Goal: Navigation & Orientation: Go to known website

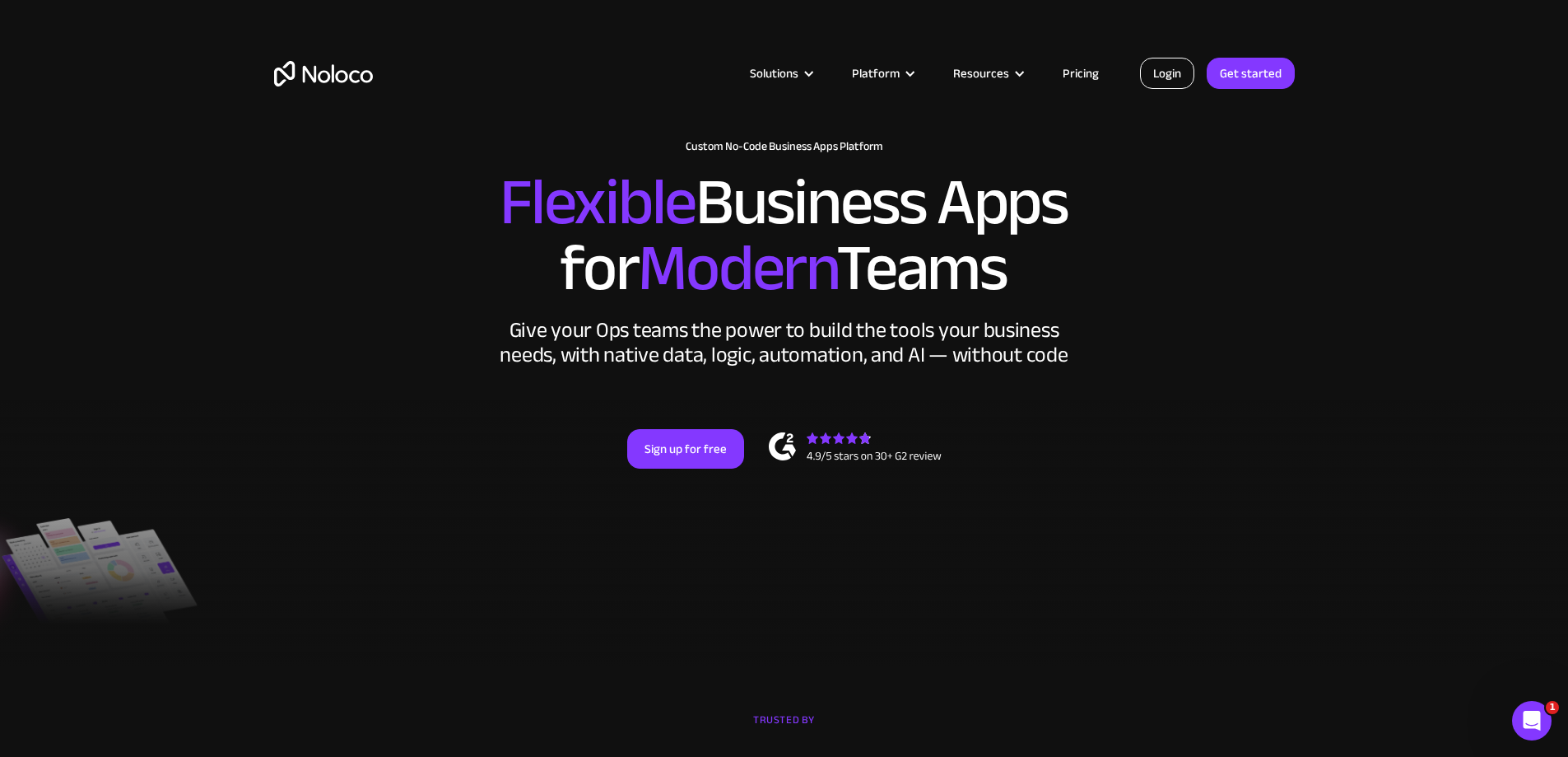
click at [885, 73] on link "Login" at bounding box center [1167, 73] width 55 height 31
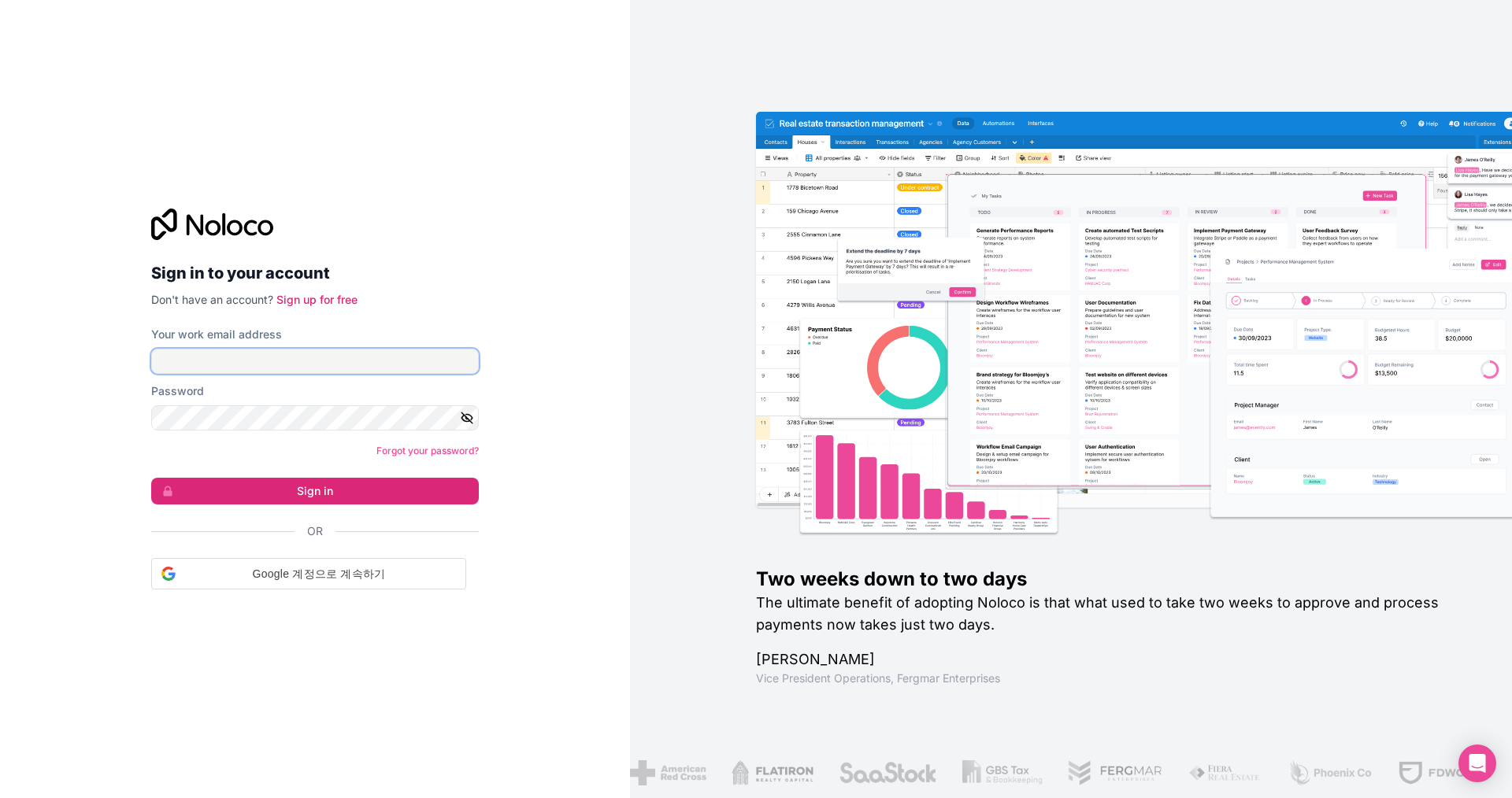
click at [256, 351] on input "Your work email address" at bounding box center [315, 361] width 328 height 25
type input "[EMAIL_ADDRESS][DOMAIN_NAME]"
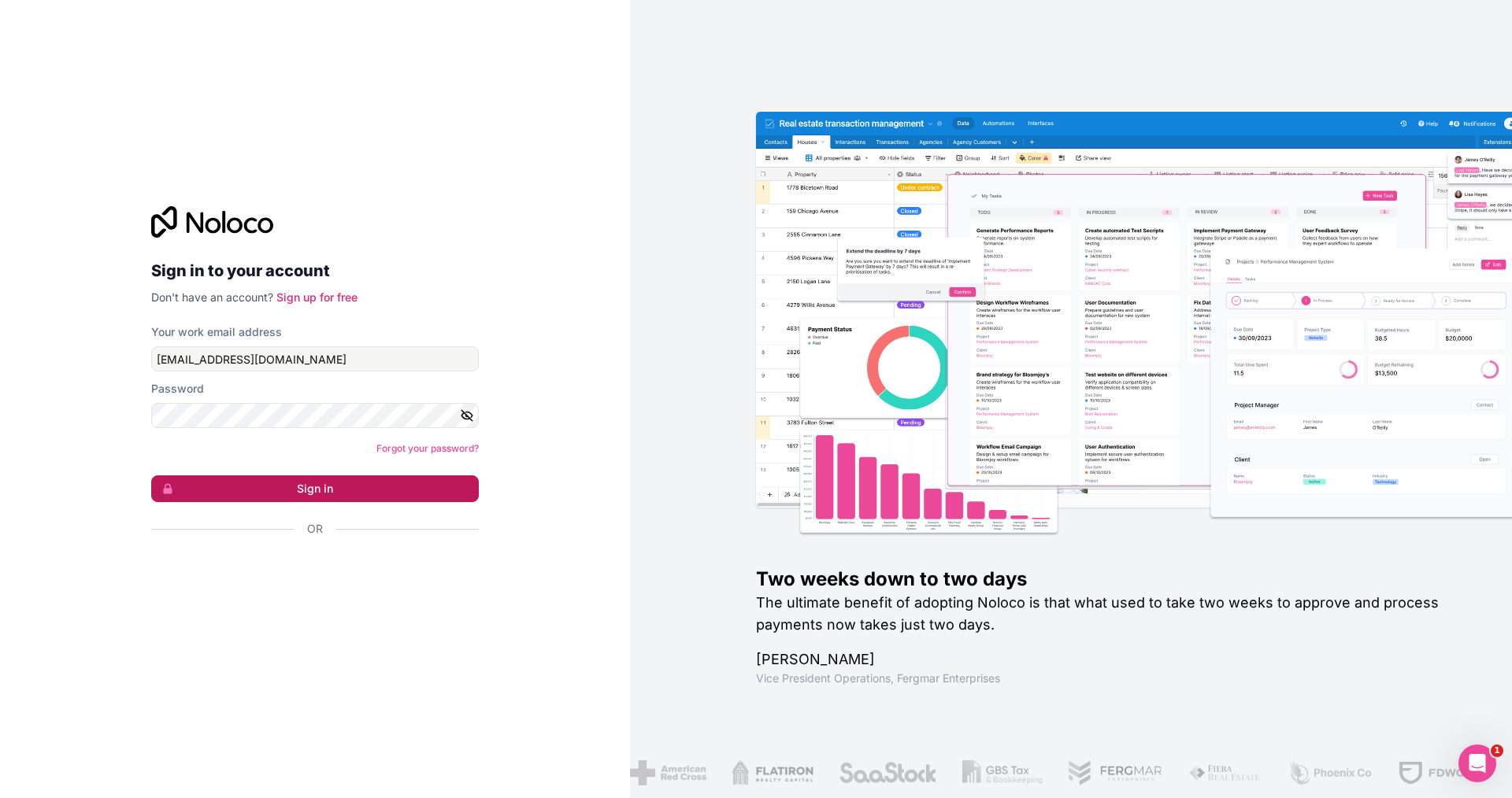
click at [280, 480] on button "Sign in" at bounding box center [315, 489] width 328 height 27
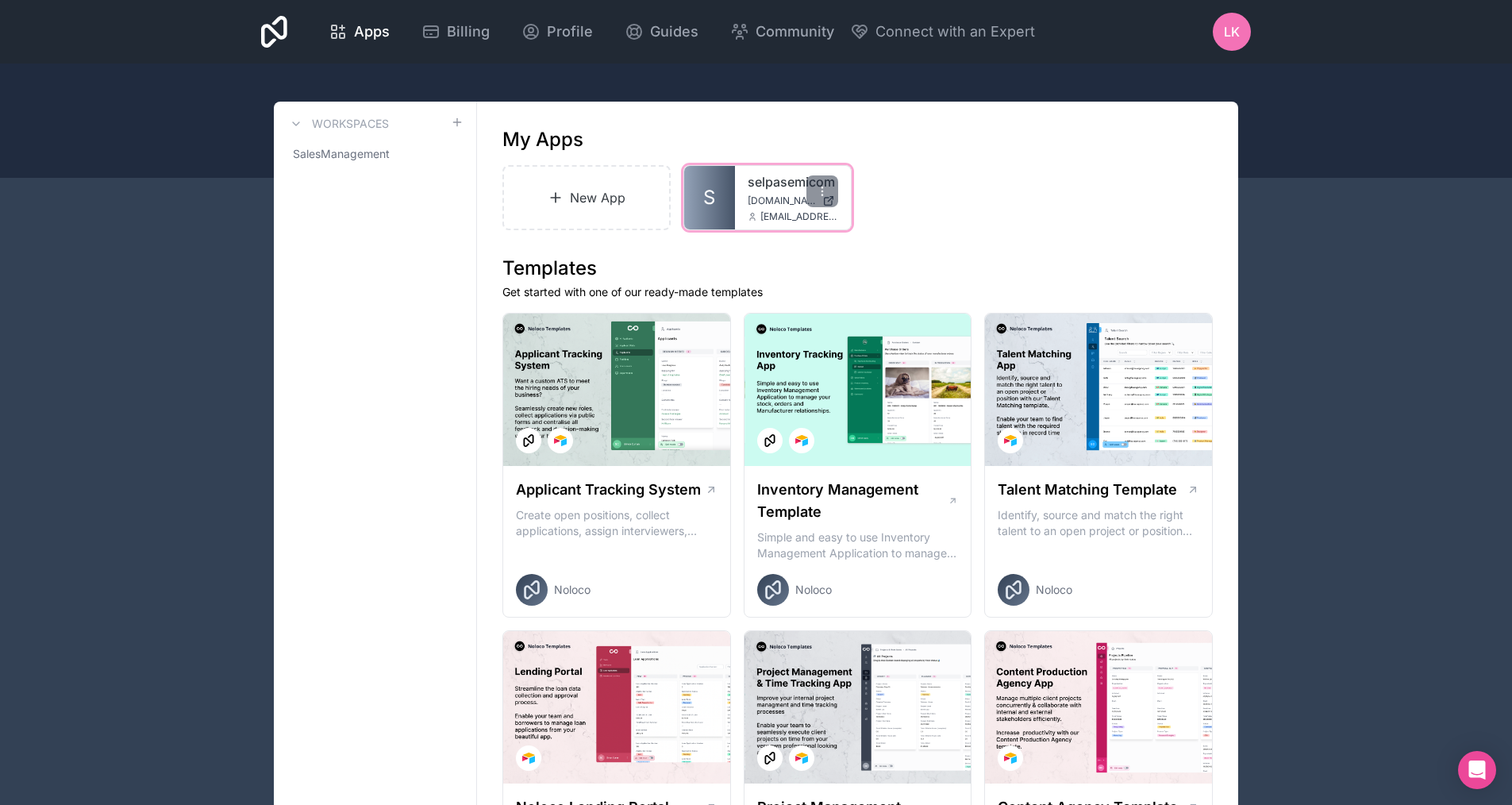
click at [780, 181] on link "selpasemicom" at bounding box center [793, 182] width 91 height 19
